Goal: Transaction & Acquisition: Purchase product/service

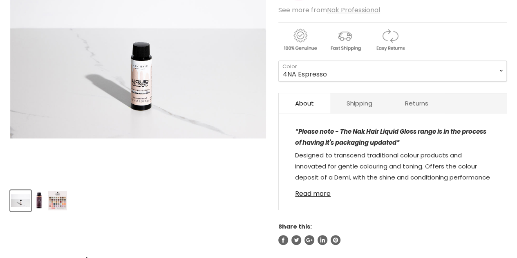
scroll to position [196, 0]
click at [54, 200] on img "Product thumbnails" at bounding box center [57, 200] width 19 height 19
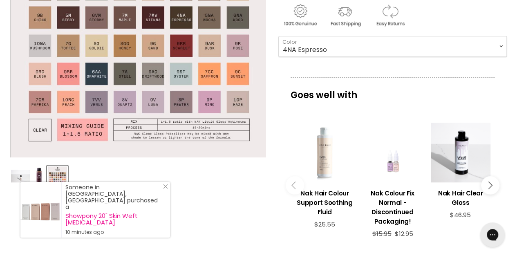
scroll to position [271, 0]
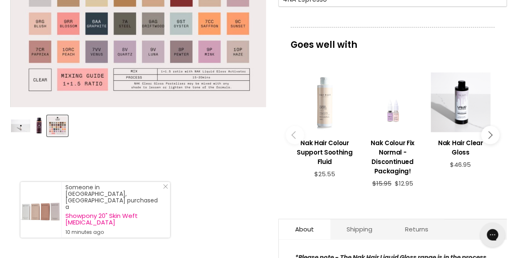
click at [19, 128] on img "Product thumbnails" at bounding box center [20, 125] width 19 height 13
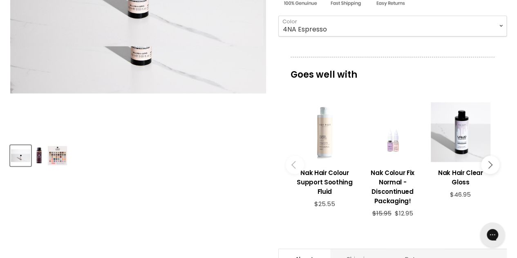
scroll to position [242, 0]
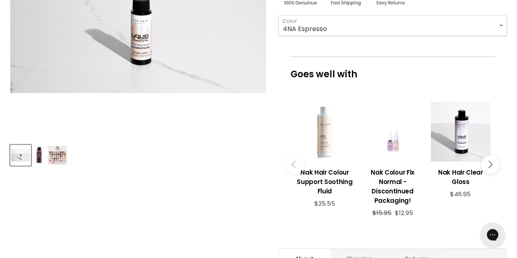
click at [40, 157] on img "Product thumbnails" at bounding box center [38, 155] width 9 height 19
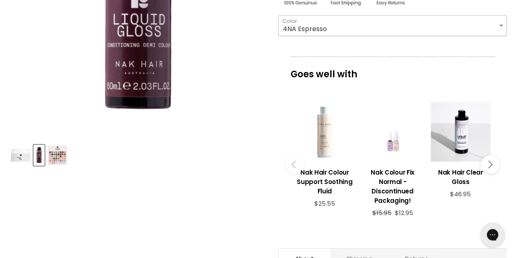
click at [311, 31] on select "4NA Espresso 5M [PERSON_NAME] 5NA Mocha 6AA Graphite 6CH Truffle 6N Coco 6NA Wo…" at bounding box center [392, 25] width 229 height 20
click at [278, 15] on select "4NA Espresso 5M [PERSON_NAME] 5NA Mocha 6AA Graphite 6CH Truffle 6N Coco 6NA Wo…" at bounding box center [392, 25] width 229 height 20
select select "8N Eucalypt"
